Goal: Task Accomplishment & Management: Manage account settings

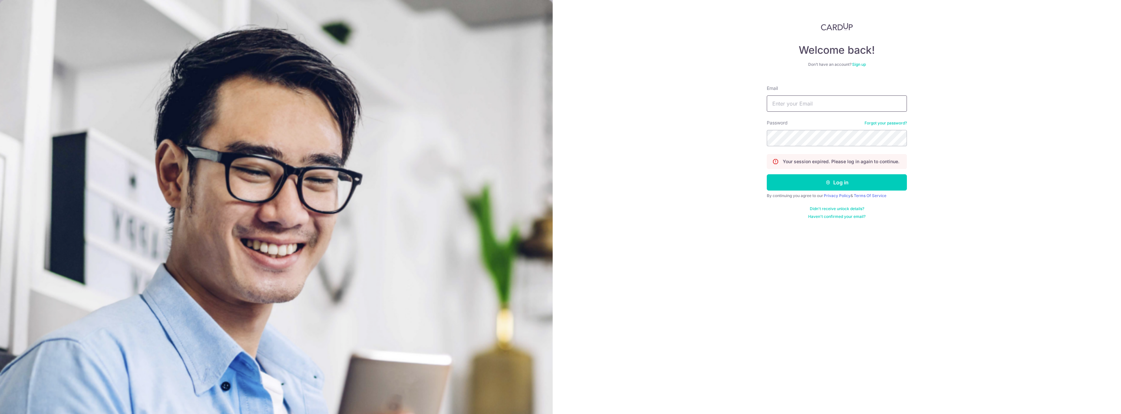
type input "[EMAIL_ADDRESS][DOMAIN_NAME]"
click at [827, 183] on icon "submit" at bounding box center [828, 182] width 5 height 5
